Goal: Check status: Check status

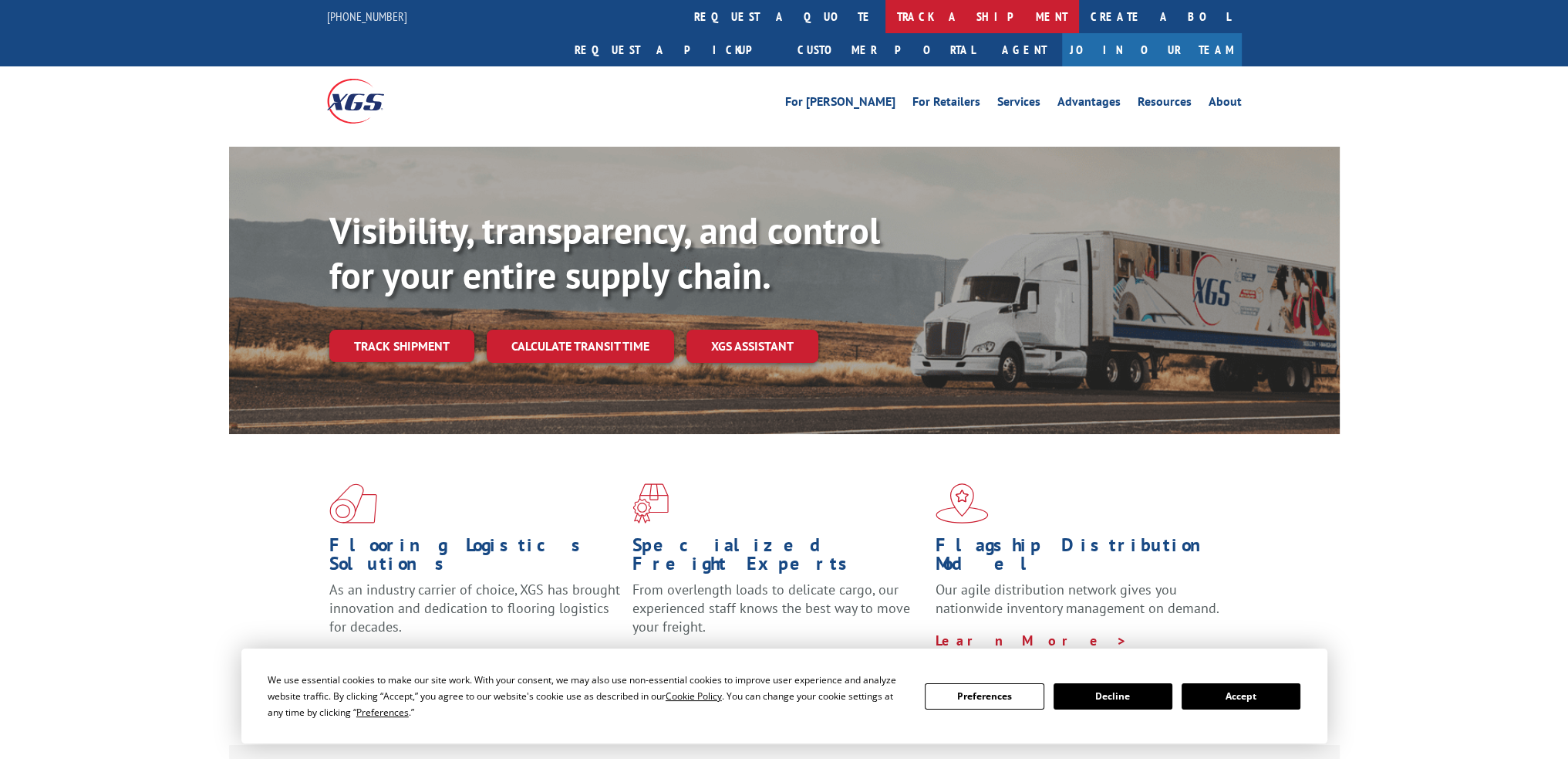
click at [886, 9] on link "track a shipment" at bounding box center [982, 16] width 194 height 33
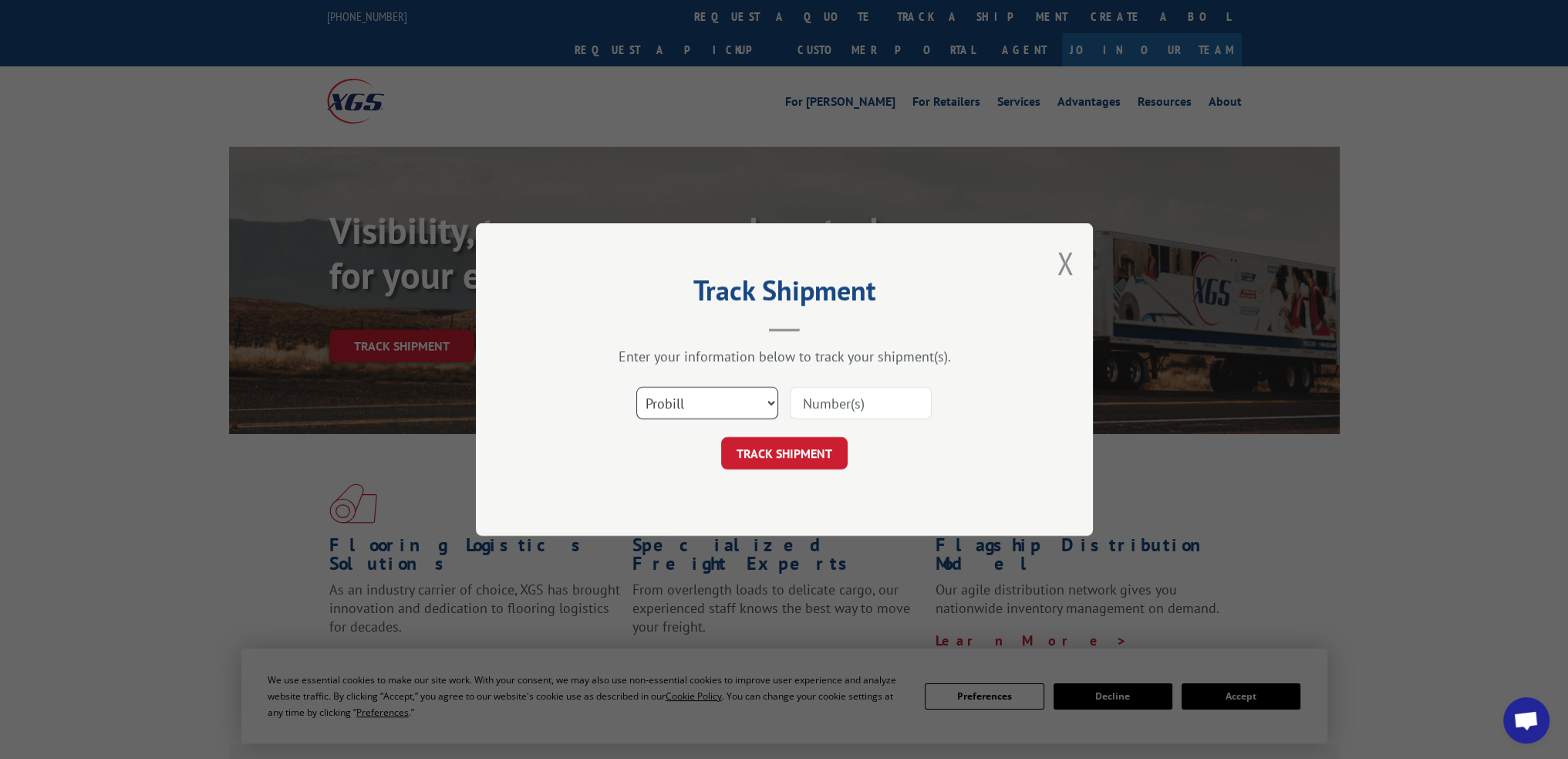
drag, startPoint x: 677, startPoint y: 397, endPoint x: 675, endPoint y: 408, distance: 11.2
click at [677, 397] on select "Select category... Probill BOL PO" at bounding box center [707, 403] width 142 height 32
select select "bol"
click at [636, 387] on select "Select category... Probill BOL PO" at bounding box center [707, 403] width 142 height 32
click at [813, 401] on input at bounding box center [860, 403] width 142 height 32
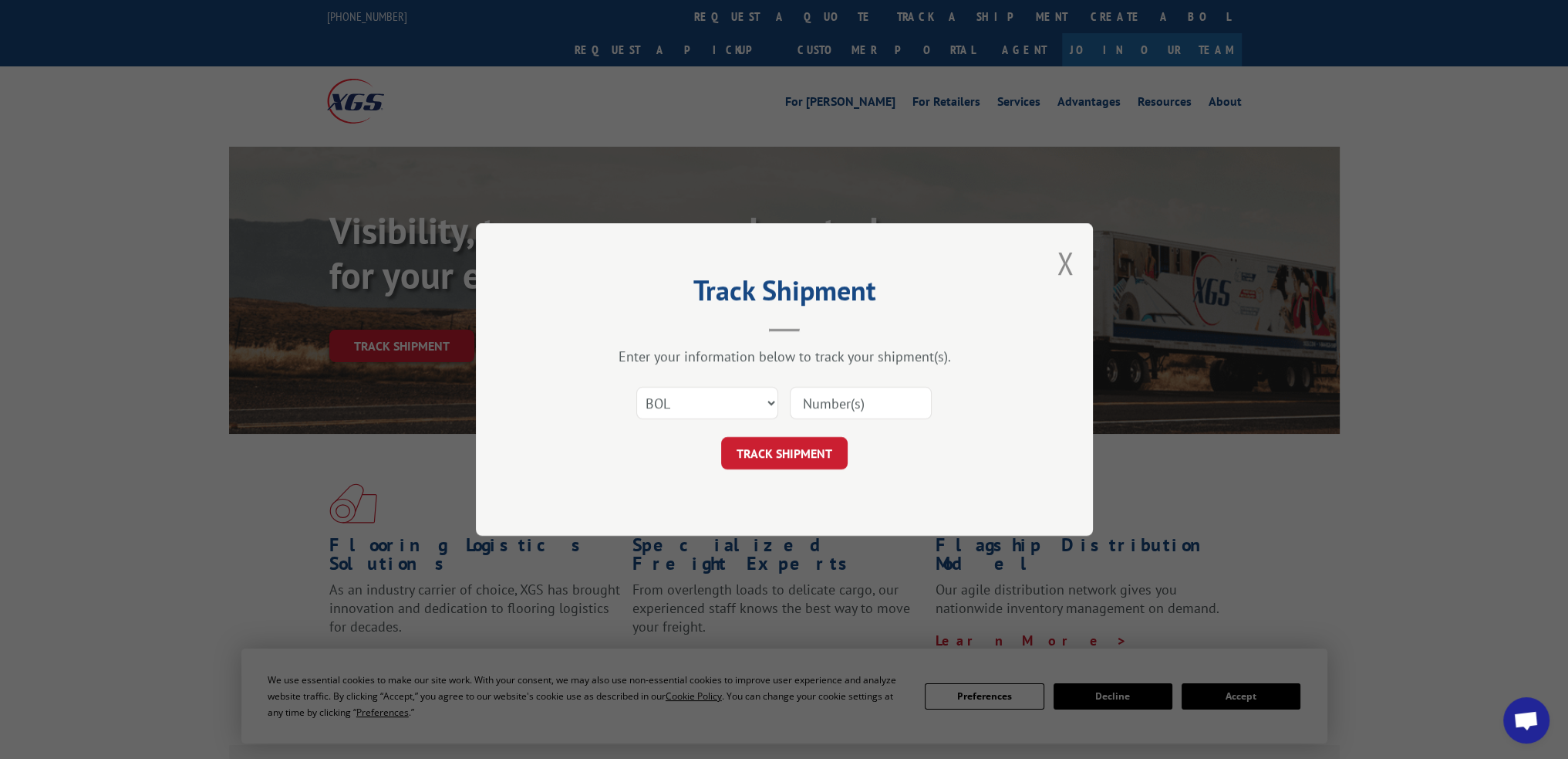
paste input "BOL 3049818"
click at [831, 401] on input "BOL 3049818" at bounding box center [860, 403] width 142 height 32
type input "3049818"
click at [808, 454] on button "TRACK SHIPMENT" at bounding box center [784, 453] width 126 height 32
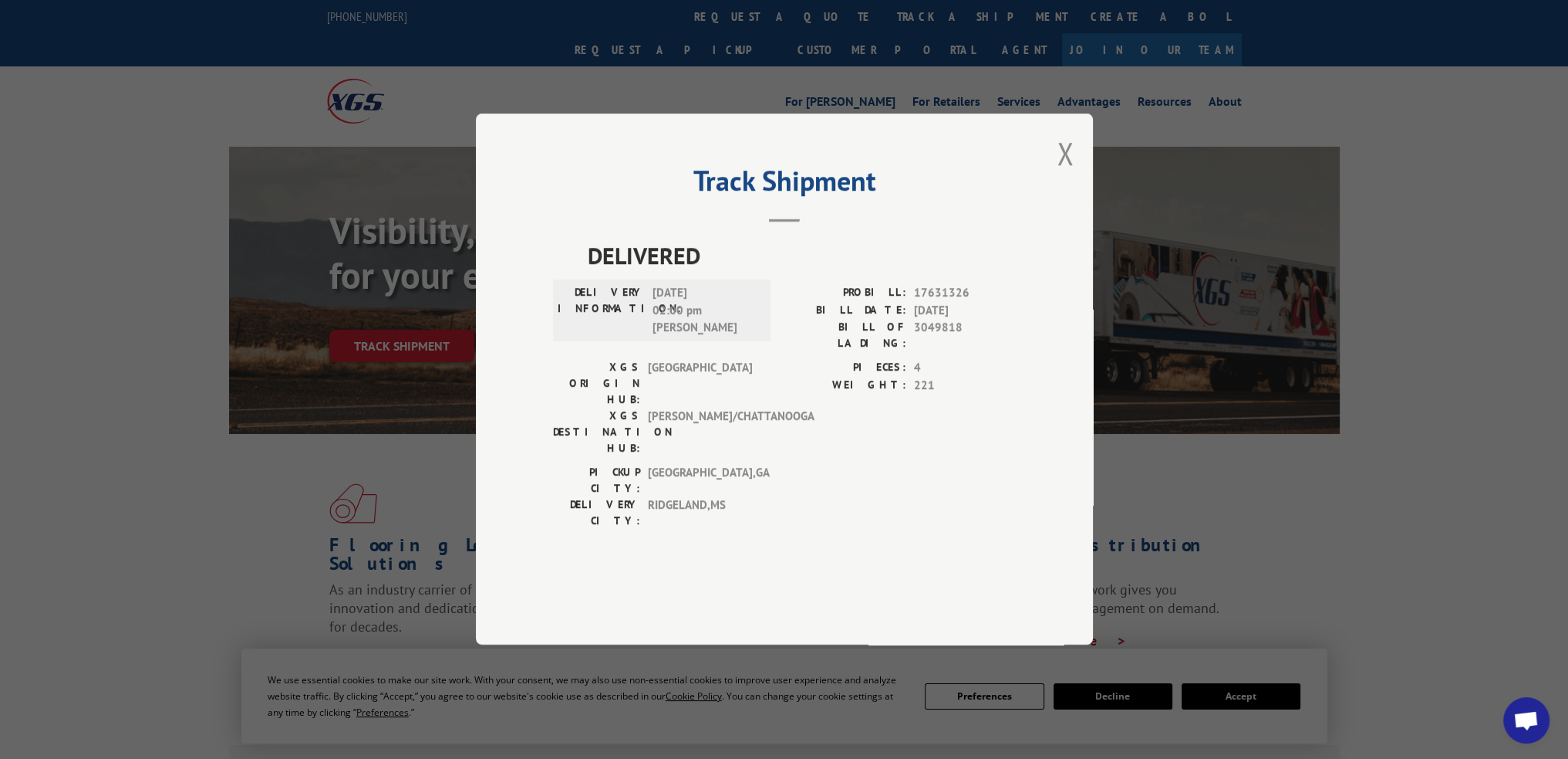
click at [108, 397] on div "Track Shipment DELIVERED DELIVERY INFORMATION: [DATE] 02:00 pm [PERSON_NAME]: 1…" at bounding box center [784, 379] width 1568 height 759
click at [930, 302] on span "17631326" at bounding box center [965, 294] width 102 height 18
copy span "17631326"
click at [1068, 173] on button "Close modal" at bounding box center [1065, 153] width 17 height 41
